Goal: Task Accomplishment & Management: Manage account settings

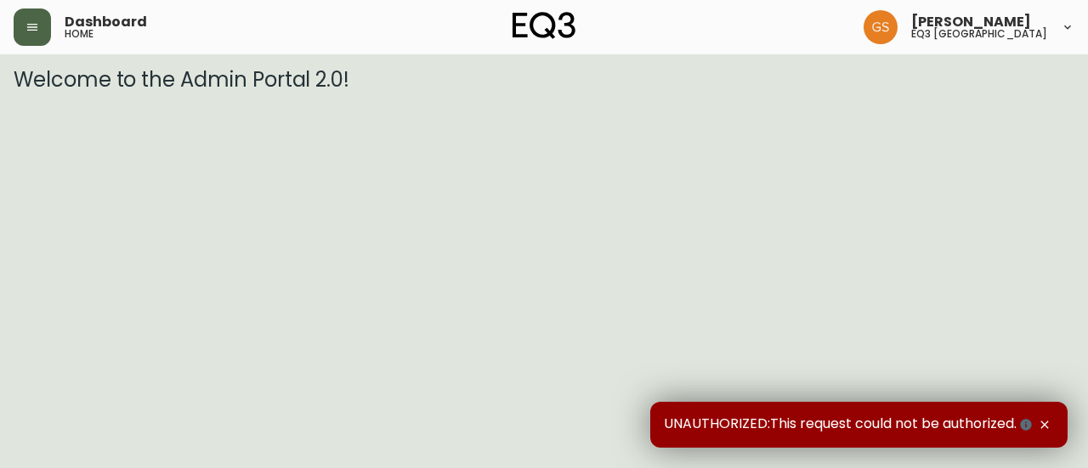
click at [22, 31] on button "button" at bounding box center [32, 26] width 37 height 37
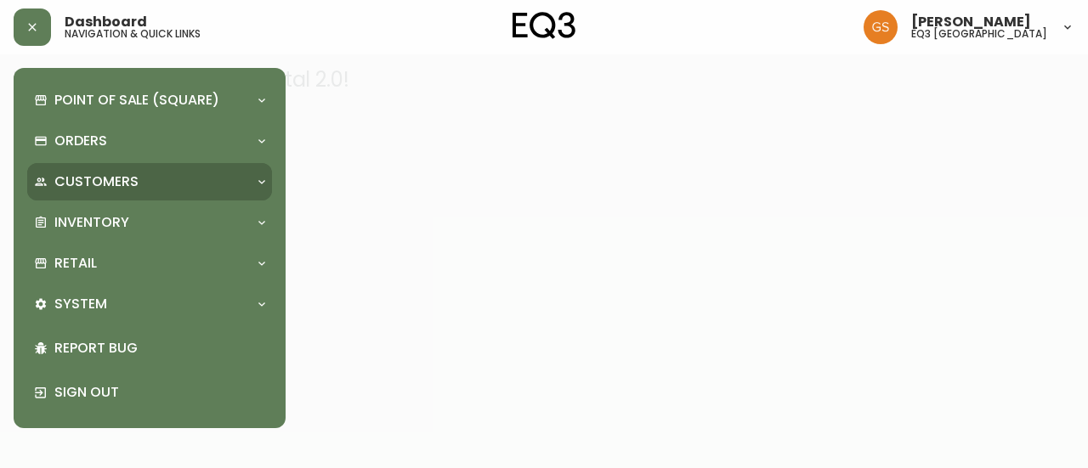
click at [174, 189] on div "Customers" at bounding box center [141, 182] width 214 height 19
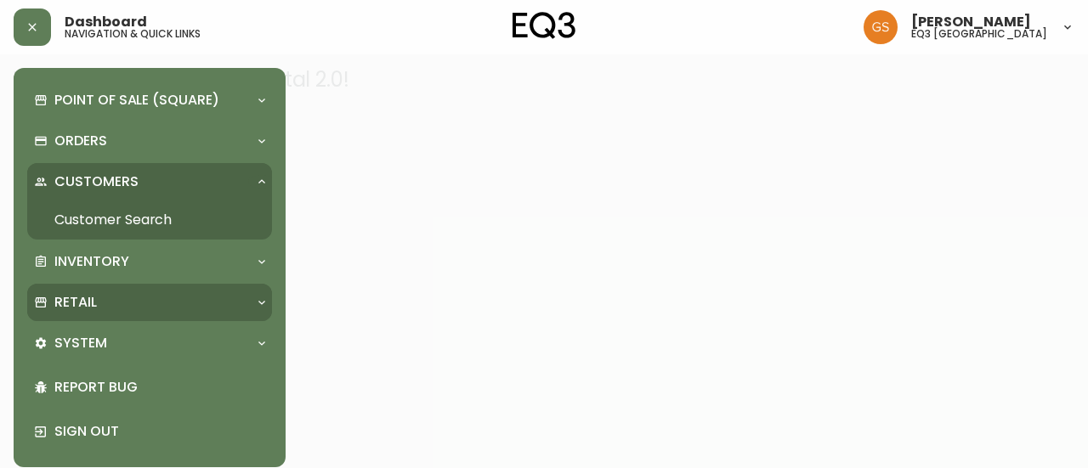
click at [161, 302] on div "Retail" at bounding box center [141, 302] width 214 height 19
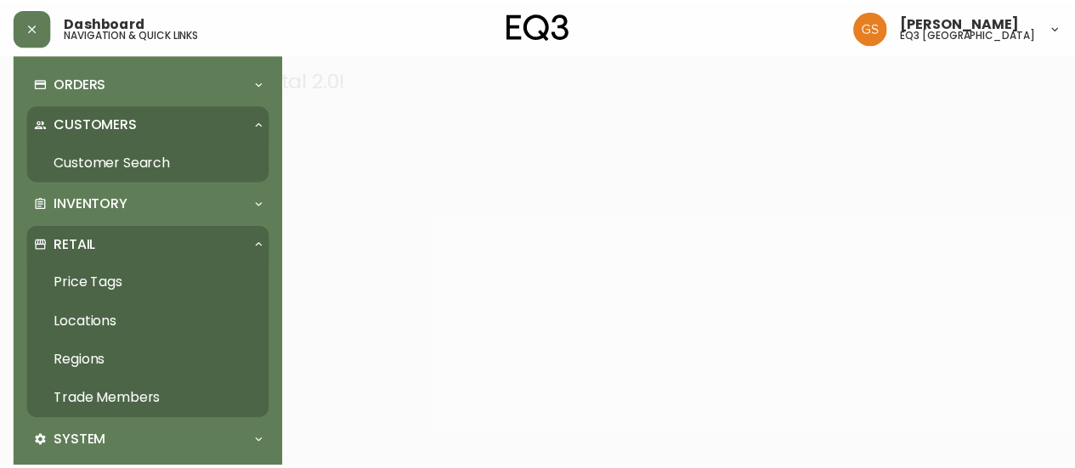
scroll to position [85, 0]
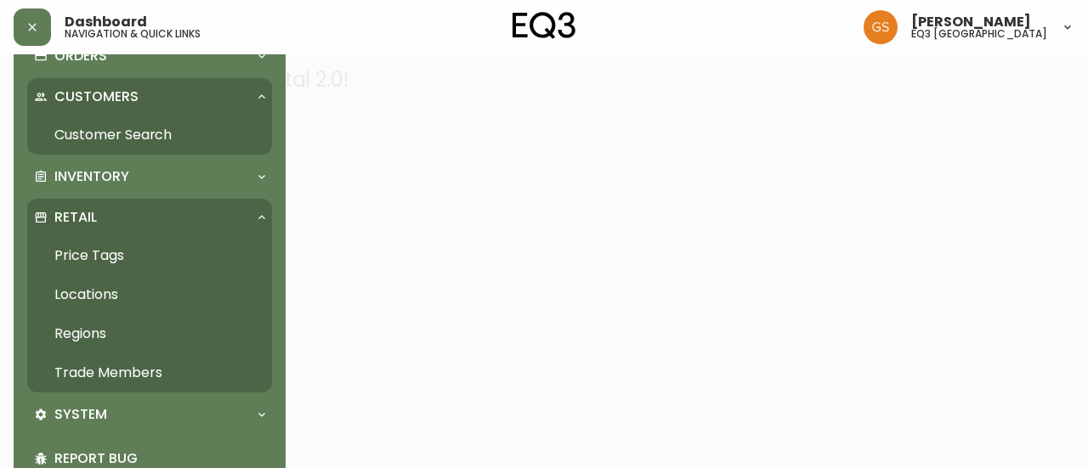
click at [140, 367] on link "Trade Members" at bounding box center [149, 373] width 245 height 39
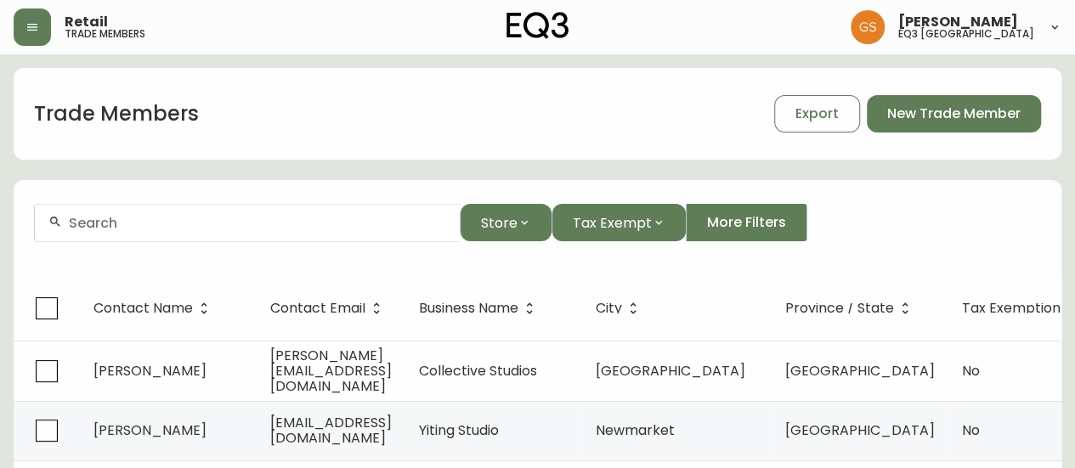
click at [272, 231] on div at bounding box center [247, 223] width 425 height 38
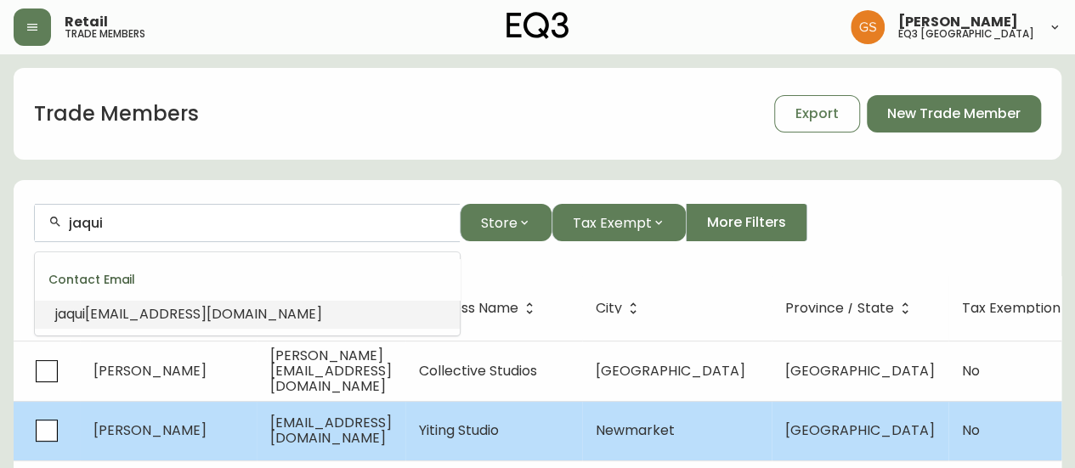
type input "jaqui"
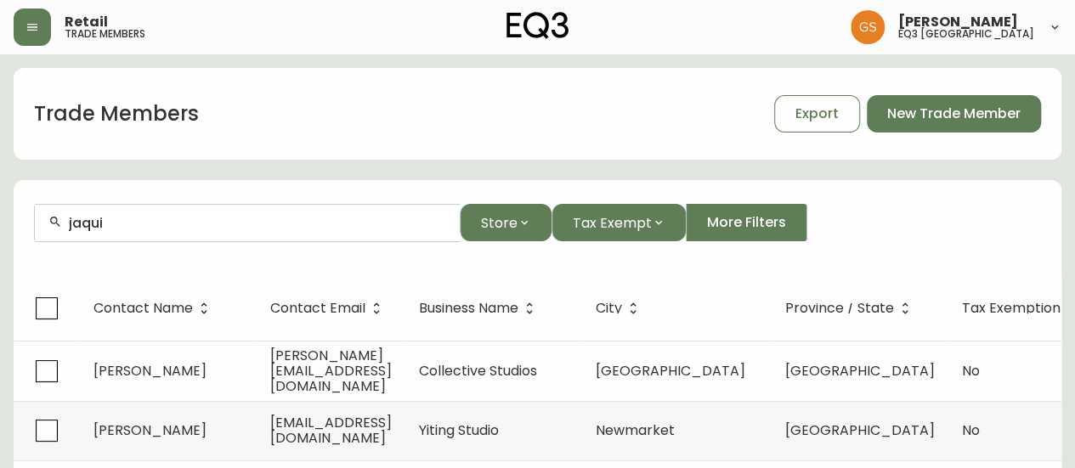
drag, startPoint x: 316, startPoint y: 235, endPoint x: 107, endPoint y: 207, distance: 211.1
click at [29, 210] on form "jaqui Store Tax Exempt More Filters" at bounding box center [538, 230] width 1048 height 93
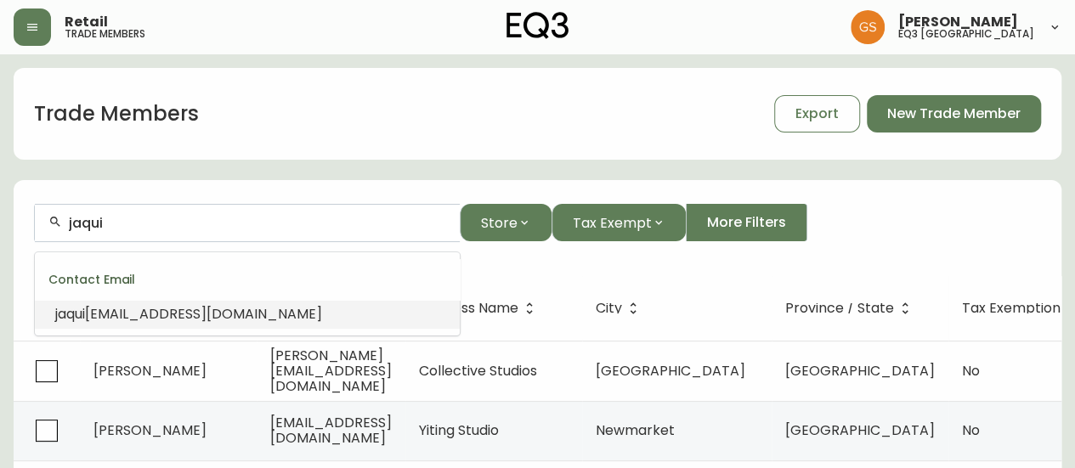
drag, startPoint x: 116, startPoint y: 217, endPoint x: 29, endPoint y: 215, distance: 86.7
click at [27, 217] on form "jaqui Store Tax Exempt More Filters" at bounding box center [538, 230] width 1048 height 93
paste input "[EMAIL_ADDRESS][DOMAIN_NAME]"
click at [214, 320] on span "[EMAIL_ADDRESS][DOMAIN_NAME]" at bounding box center [173, 314] width 237 height 20
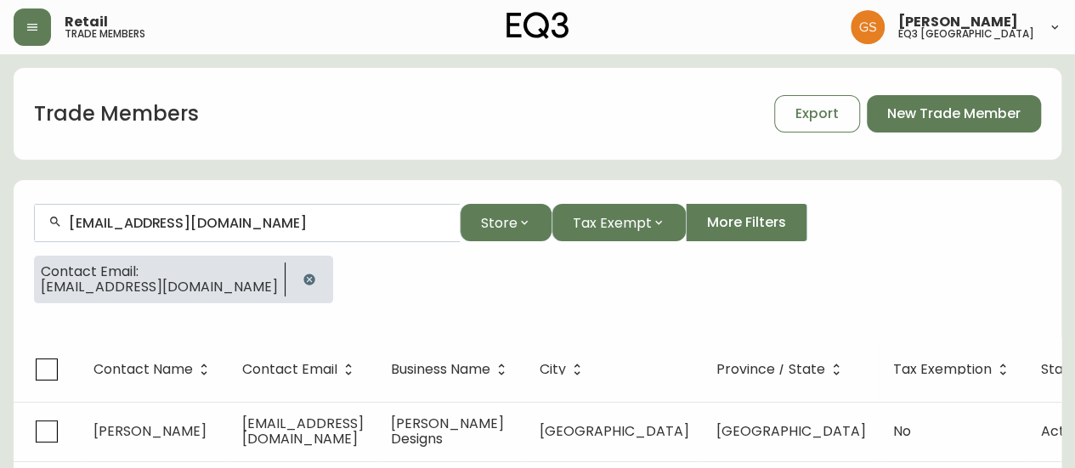
scroll to position [30, 0]
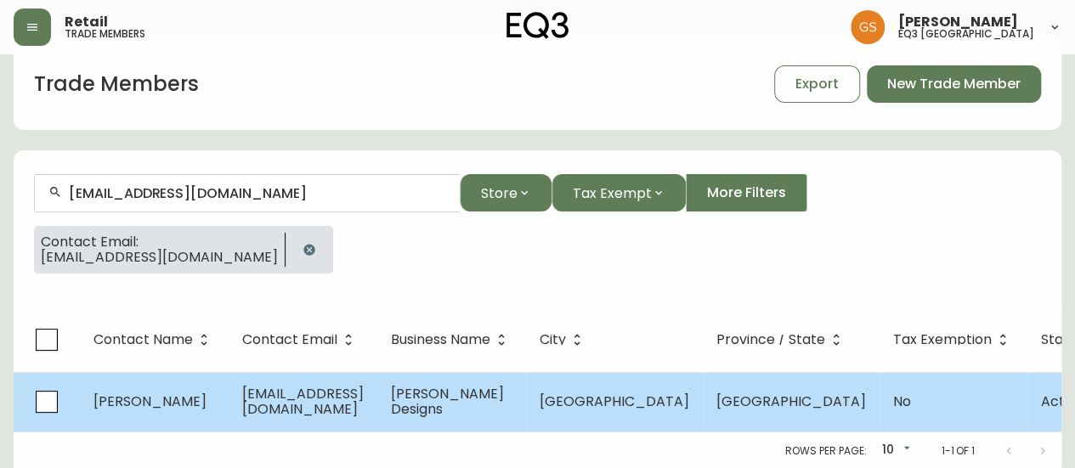
type input "[EMAIL_ADDRESS][DOMAIN_NAME]"
click at [310, 402] on span "[EMAIL_ADDRESS][DOMAIN_NAME]" at bounding box center [303, 401] width 122 height 35
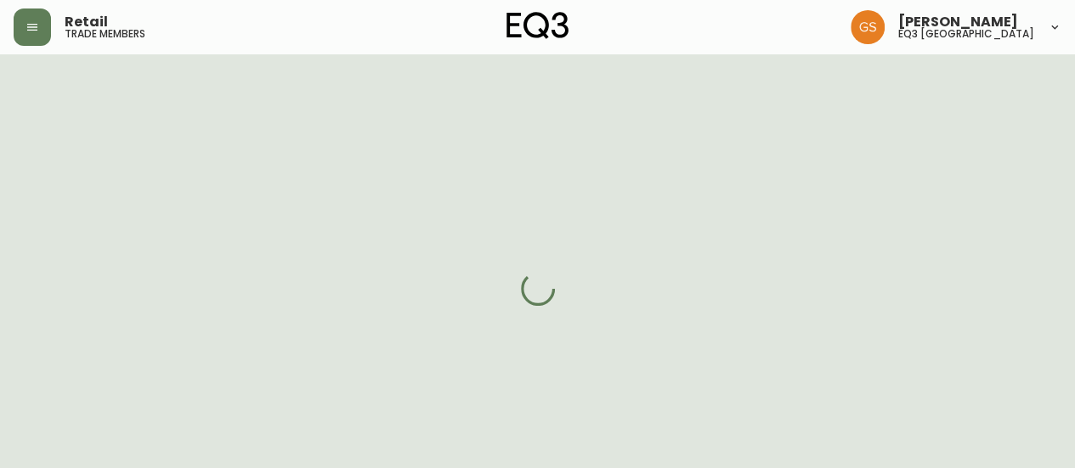
select select "ON"
select select "CA"
select select "CA_EN"
select select "Other"
select select "Interior Designer"
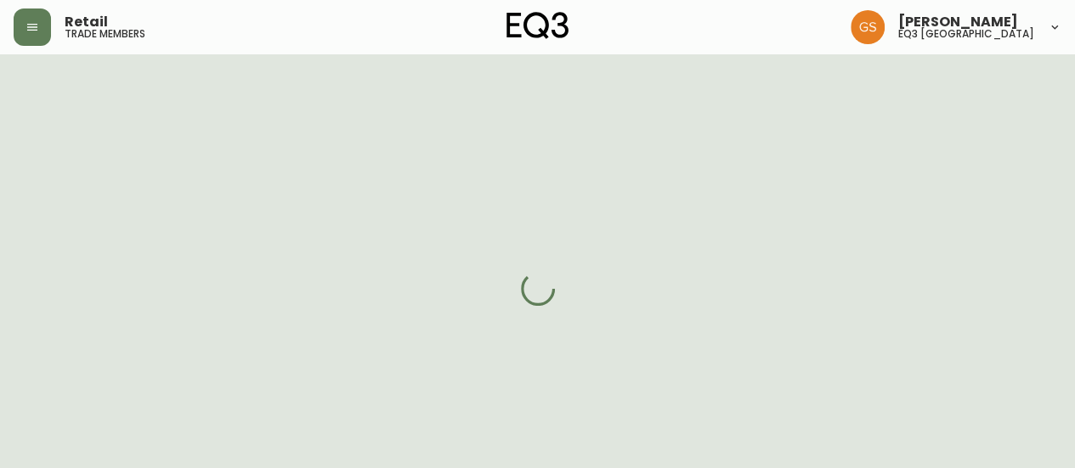
select select "cjw10z96q005b6gs00r6w7pwt"
select select "false"
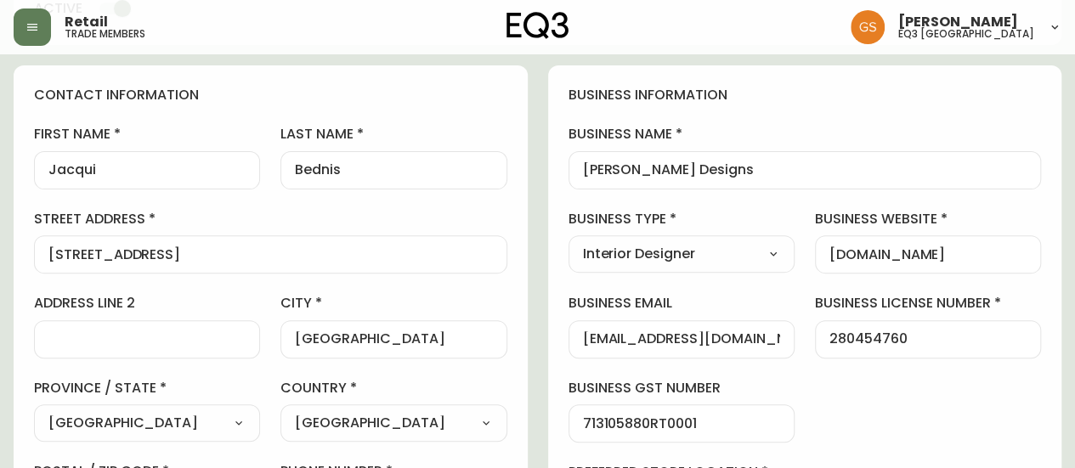
scroll to position [170, 0]
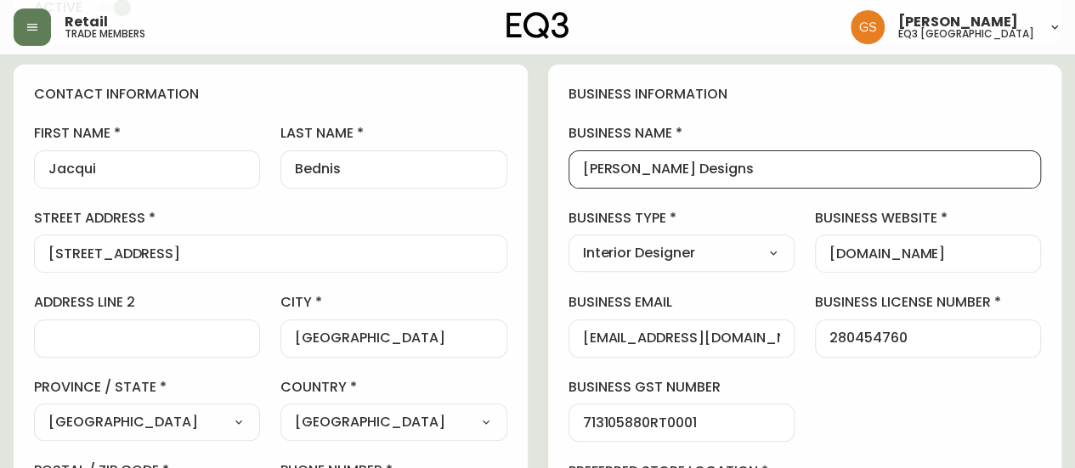
drag, startPoint x: 746, startPoint y: 164, endPoint x: 569, endPoint y: 167, distance: 176.8
click at [569, 167] on div "[PERSON_NAME] Designs" at bounding box center [805, 169] width 473 height 38
